Goal: Find specific fact: Find specific fact

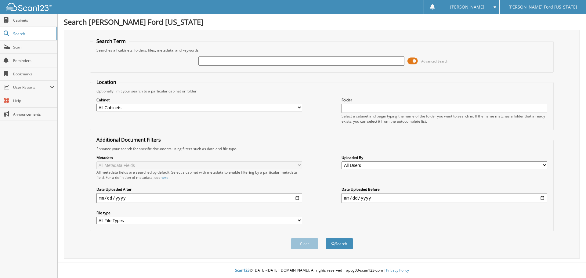
click at [242, 61] on input "text" at bounding box center [302, 60] width 206 height 9
type input "70794"
click at [316, 102] on div "Cabinet All Cabinets PARTS SERVICE RO Needs Filing Folder" at bounding box center [321, 110] width 457 height 33
click at [346, 243] on button "Search" at bounding box center [339, 243] width 27 height 11
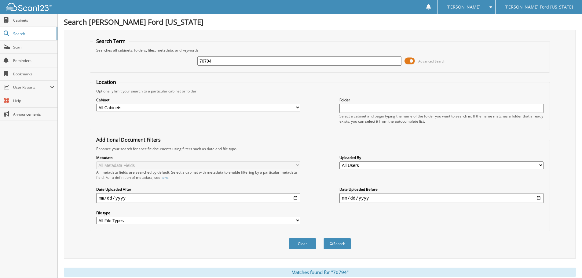
scroll to position [87, 0]
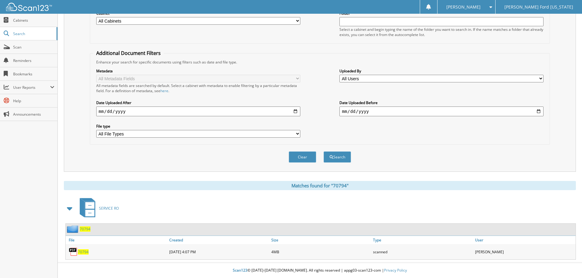
click at [78, 253] on span "70794" at bounding box center [83, 252] width 11 height 5
